Goal: Check status: Check status

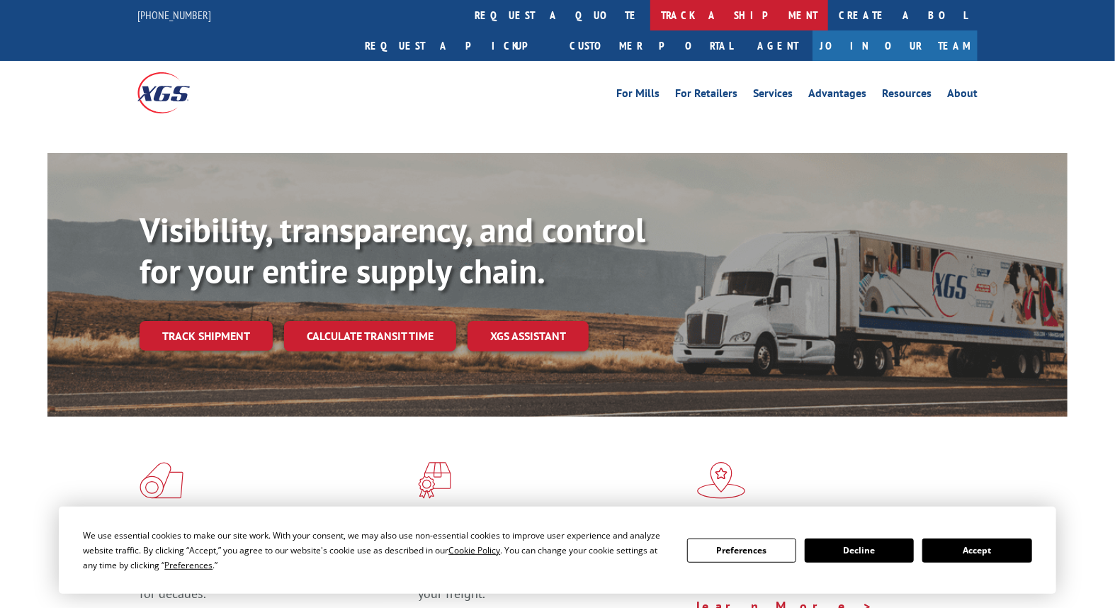
click at [650, 25] on link "track a shipment" at bounding box center [739, 15] width 178 height 30
click at [650, 16] on link "track a shipment" at bounding box center [739, 15] width 178 height 30
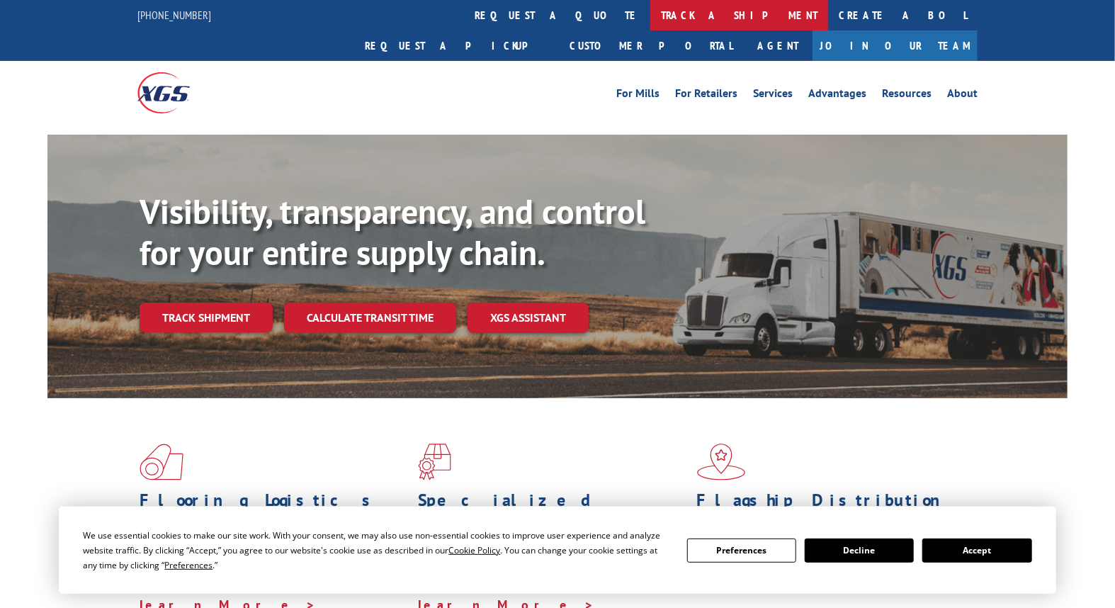
click at [650, 22] on link "track a shipment" at bounding box center [739, 15] width 178 height 30
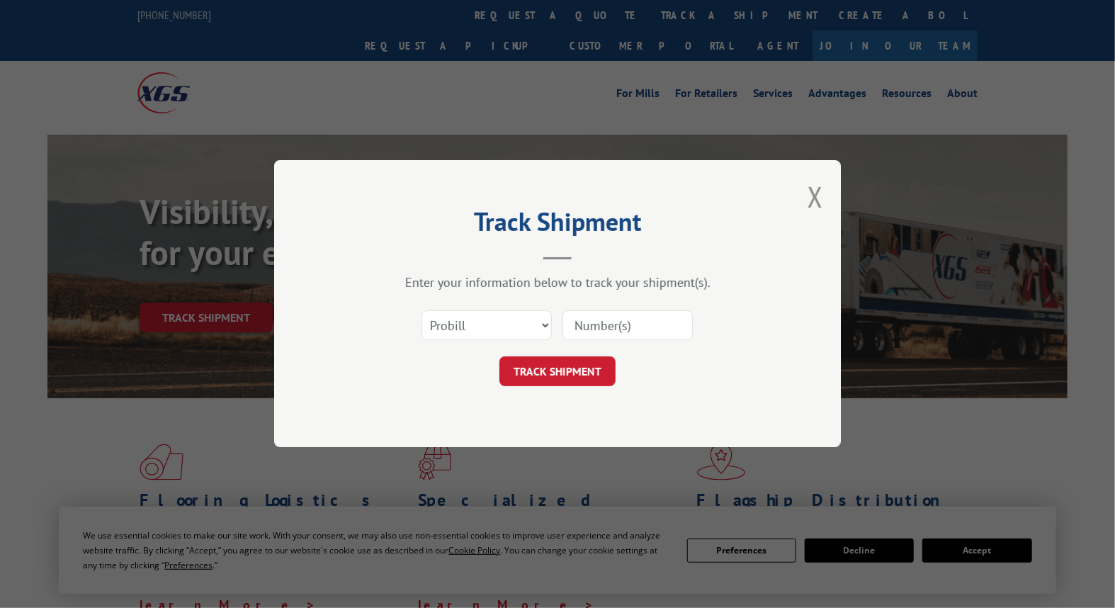
click at [504, 303] on div "Select category... Probill BOL PO" at bounding box center [557, 326] width 425 height 47
click at [509, 320] on select "Select category... Probill BOL PO" at bounding box center [487, 326] width 130 height 30
select select "bol"
click at [422, 311] on select "Select category... Probill BOL PO" at bounding box center [487, 326] width 130 height 30
click at [624, 311] on input at bounding box center [628, 326] width 130 height 30
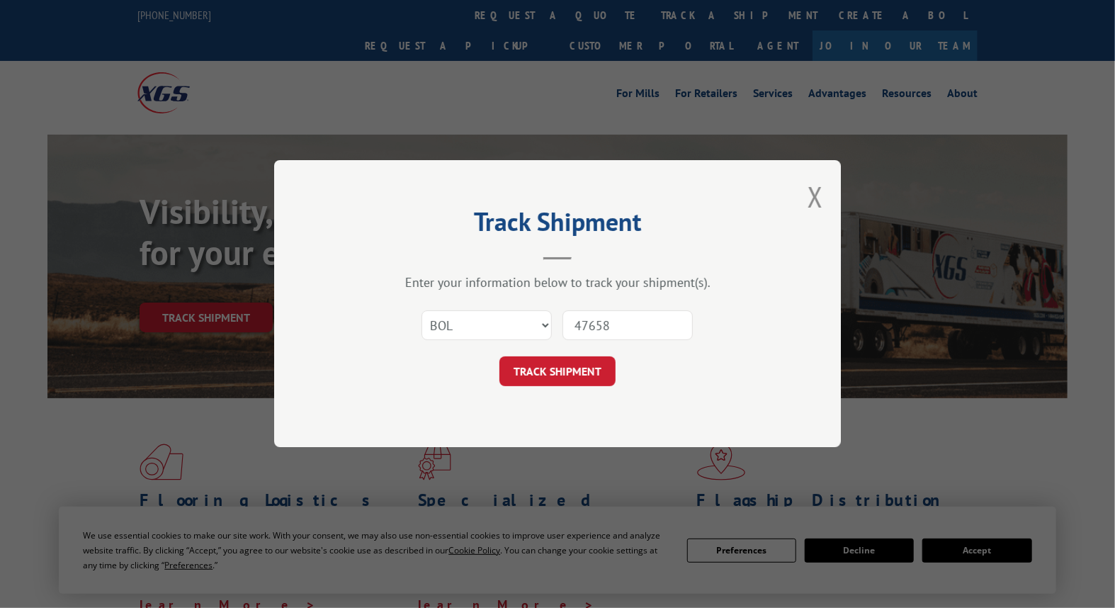
type input "476580"
click button "TRACK SHIPMENT" at bounding box center [558, 372] width 116 height 30
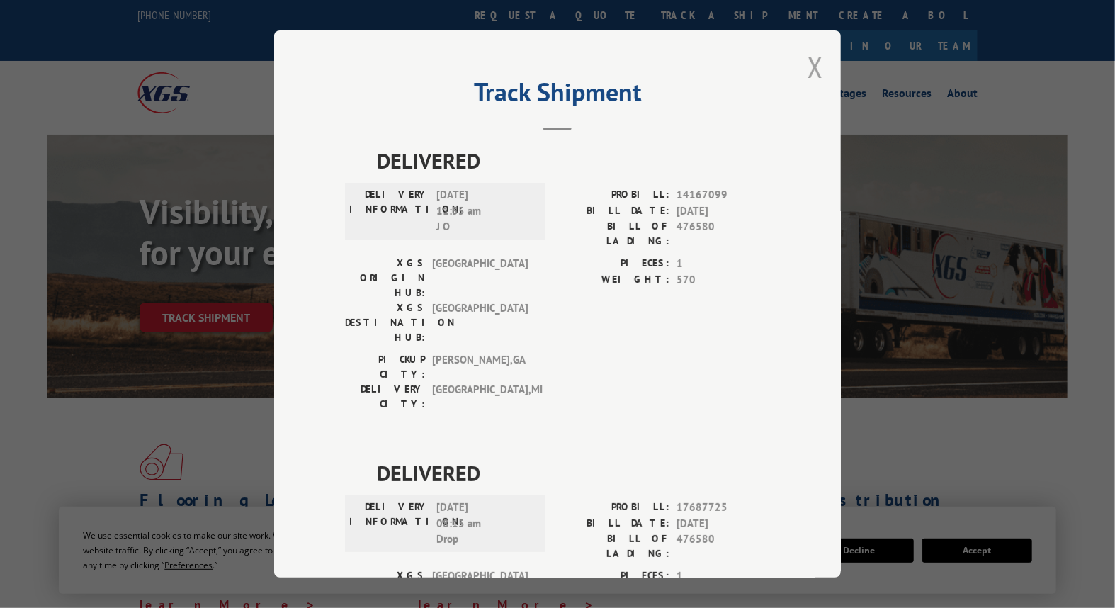
click at [808, 79] on button "Close modal" at bounding box center [816, 67] width 16 height 38
